Goal: Find specific page/section: Find specific page/section

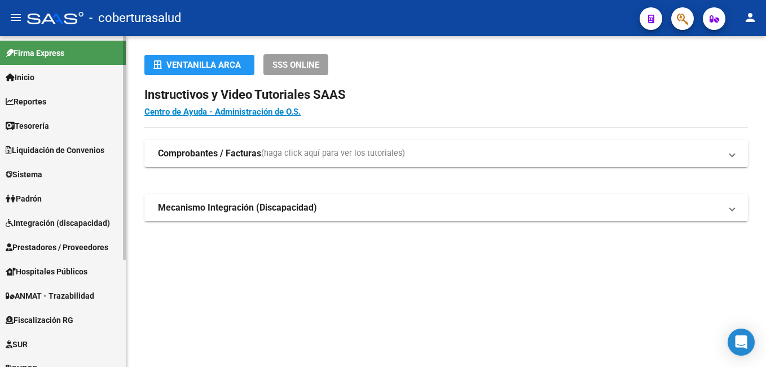
click at [62, 124] on link "Tesorería" at bounding box center [63, 125] width 126 height 24
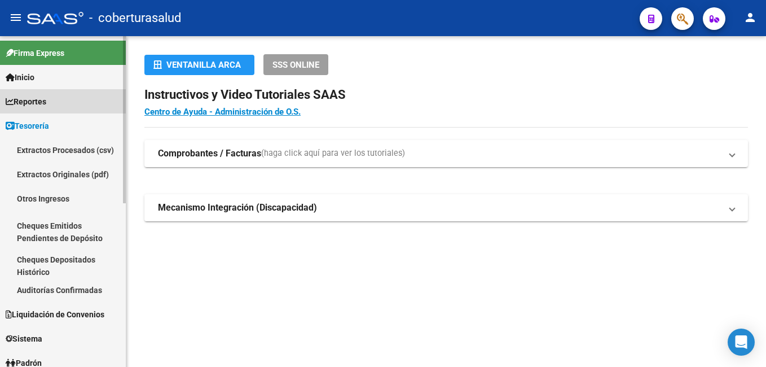
click at [46, 101] on span "Reportes" at bounding box center [26, 101] width 41 height 12
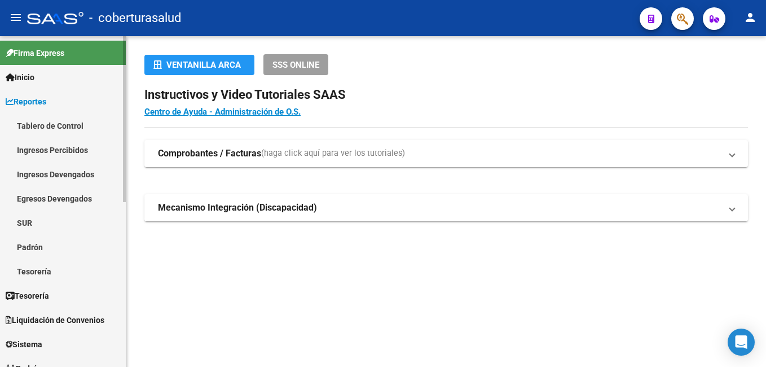
click at [44, 147] on link "Ingresos Percibidos" at bounding box center [63, 150] width 126 height 24
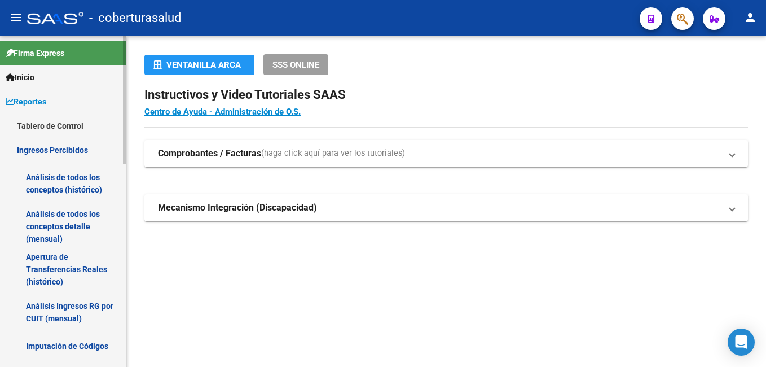
click at [62, 219] on link "Análisis de todos los conceptos detalle (mensual)" at bounding box center [63, 226] width 126 height 43
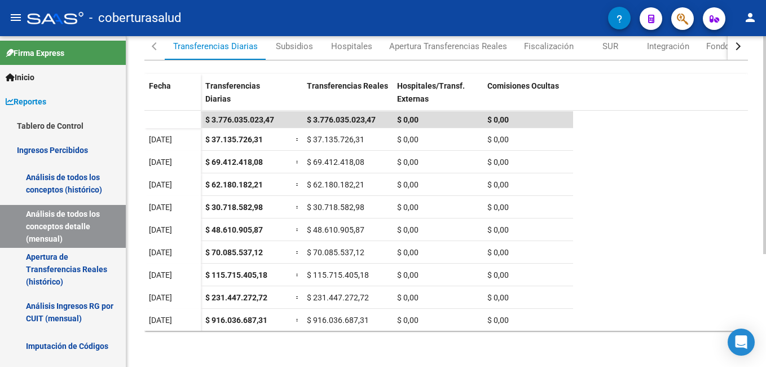
click at [432, 7] on div "- coberturasalud" at bounding box center [317, 18] width 581 height 25
click at [356, 22] on div "- coberturasalud" at bounding box center [317, 18] width 581 height 25
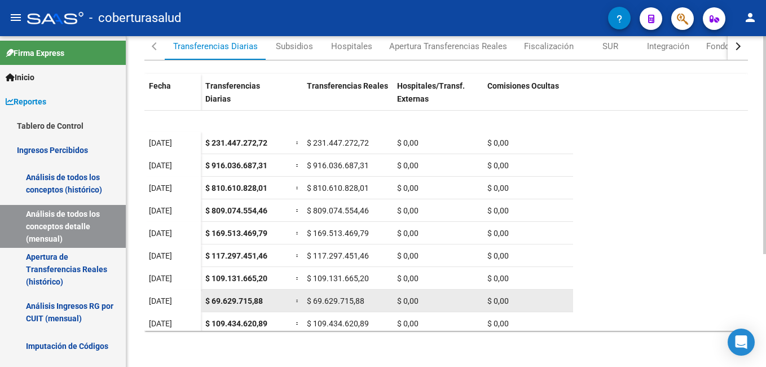
scroll to position [158, 0]
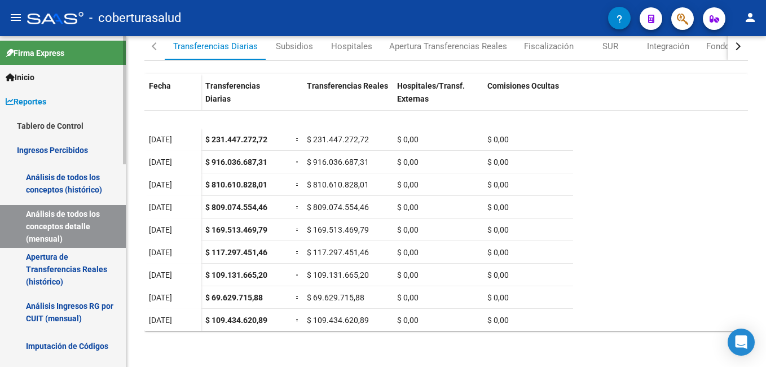
click at [72, 74] on link "Inicio" at bounding box center [63, 77] width 126 height 24
